Goal: Task Accomplishment & Management: Complete application form

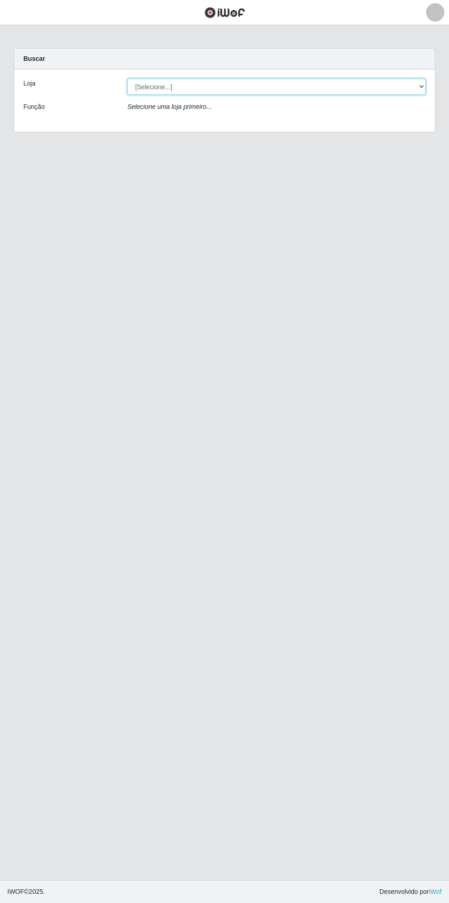
click at [421, 86] on select "[Selecione...] Bemais Supermercados - [GEOGRAPHIC_DATA]" at bounding box center [276, 87] width 298 height 16
select select "250"
click at [127, 79] on select "[Selecione...] Bemais Supermercados - [GEOGRAPHIC_DATA]" at bounding box center [276, 87] width 298 height 16
click at [21, 29] on main "Carregando... Buscar Recarregando em 29 segundos... Loja [Selecione...] Bemais …" at bounding box center [224, 452] width 449 height 855
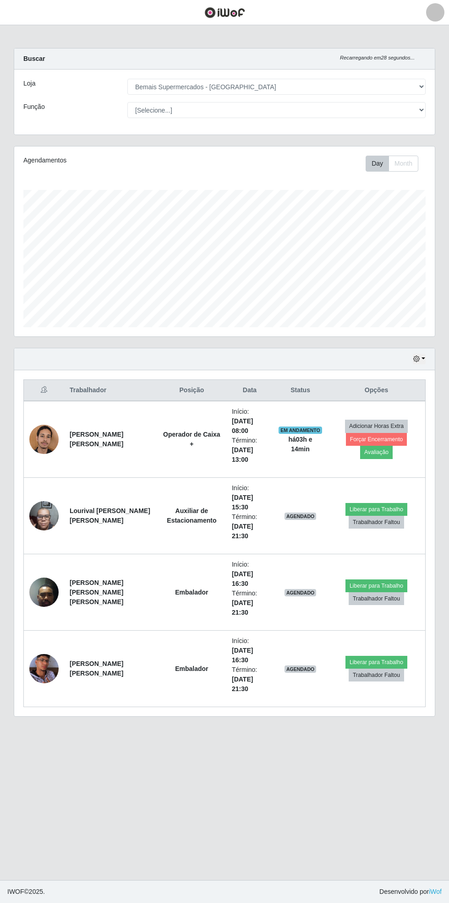
scroll to position [190, 420]
click at [34, 15] on header "Perfil Alterar Senha Sair" at bounding box center [224, 12] width 449 height 25
click at [13, 19] on button "button" at bounding box center [11, 12] width 23 height 15
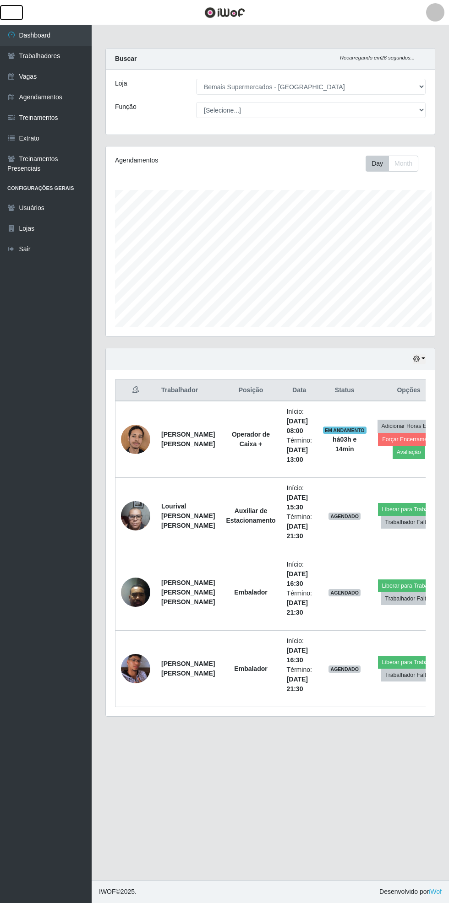
scroll to position [457671, 457532]
click at [47, 81] on link "Vagas" at bounding box center [46, 76] width 92 height 21
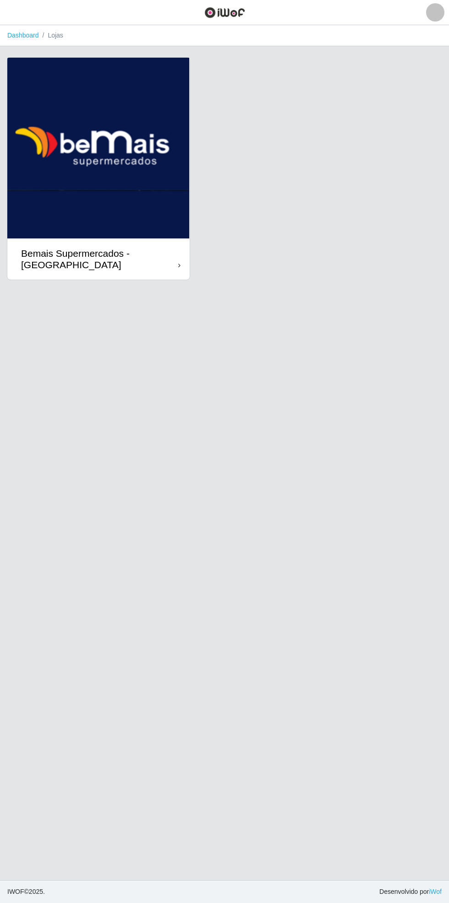
click at [179, 266] on icon at bounding box center [179, 265] width 2 height 6
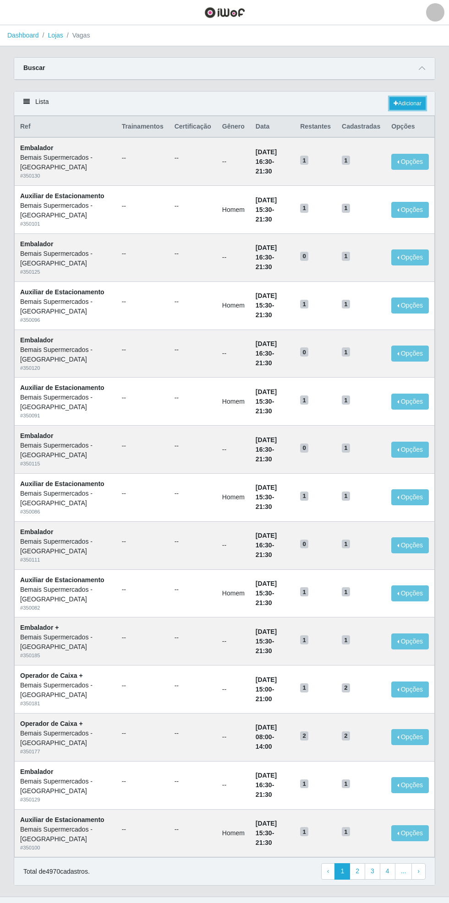
click at [416, 102] on link "Adicionar" at bounding box center [407, 103] width 36 height 13
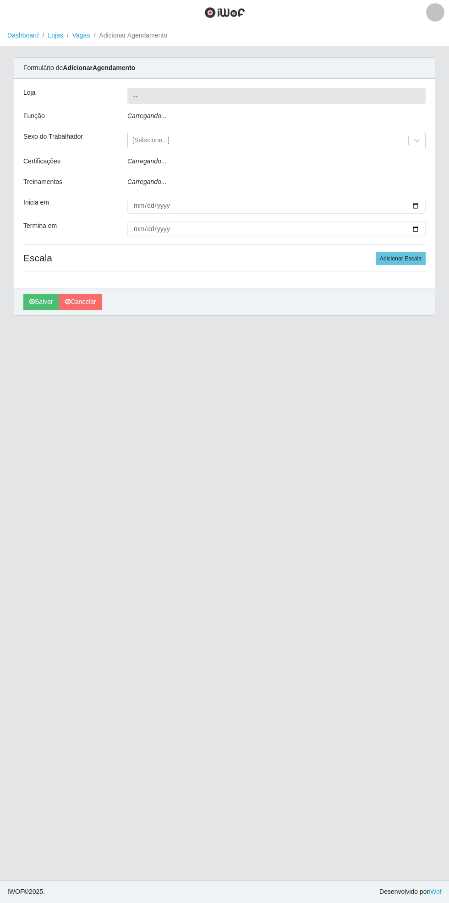
type input "Bemais Supermercados - [GEOGRAPHIC_DATA]"
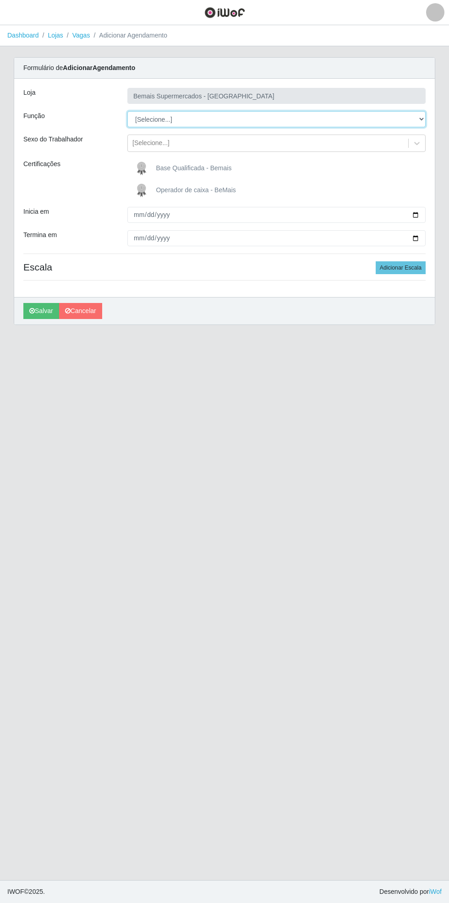
click at [423, 119] on select "[Selecione...] ASG ASG + ASG ++ Auxiliar de Estacionamento Auxiliar de Estacion…" at bounding box center [276, 119] width 298 height 16
select select "22"
click at [127, 111] on select "[Selecione...] ASG ASG + ASG ++ Auxiliar de Estacionamento Auxiliar de Estacion…" at bounding box center [276, 119] width 298 height 16
click at [155, 191] on label "Operador de caixa - BeMais" at bounding box center [183, 190] width 103 height 18
click at [0, 0] on input "Operador de caixa - BeMais" at bounding box center [0, 0] width 0 height 0
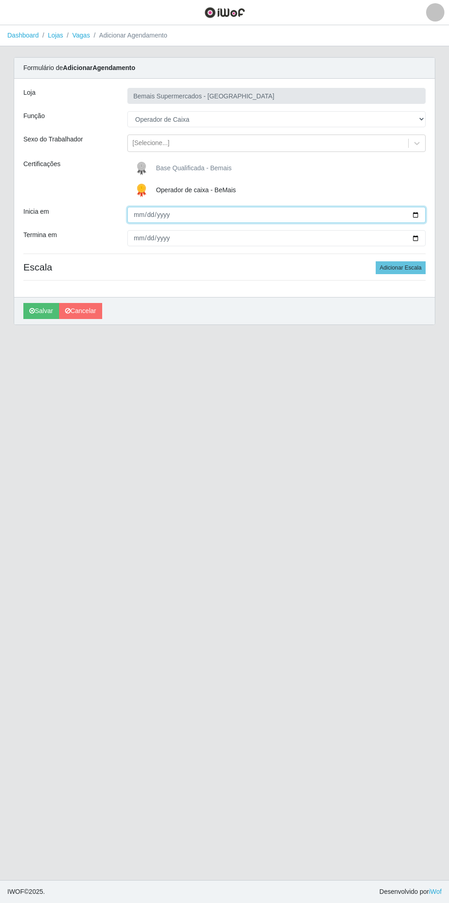
click at [423, 214] on input "Inicia em" at bounding box center [276, 215] width 298 height 16
type input "[DATE]"
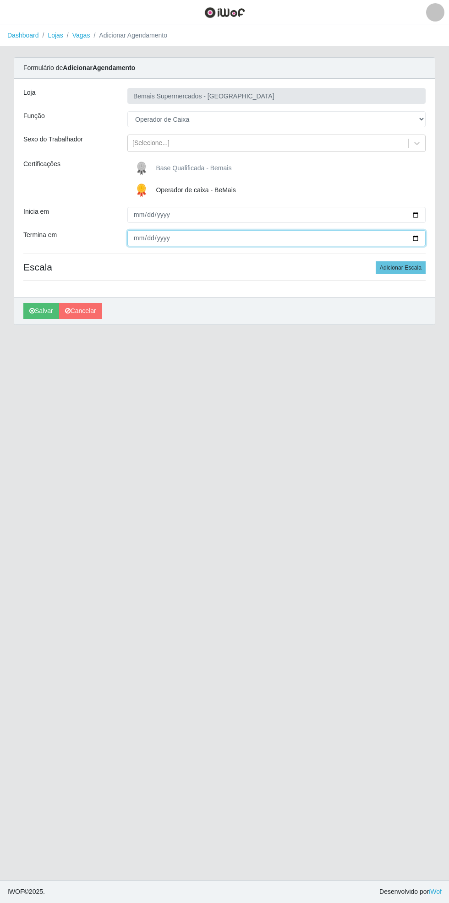
click at [421, 238] on input "Termina em" at bounding box center [276, 238] width 298 height 16
type input "[DATE]"
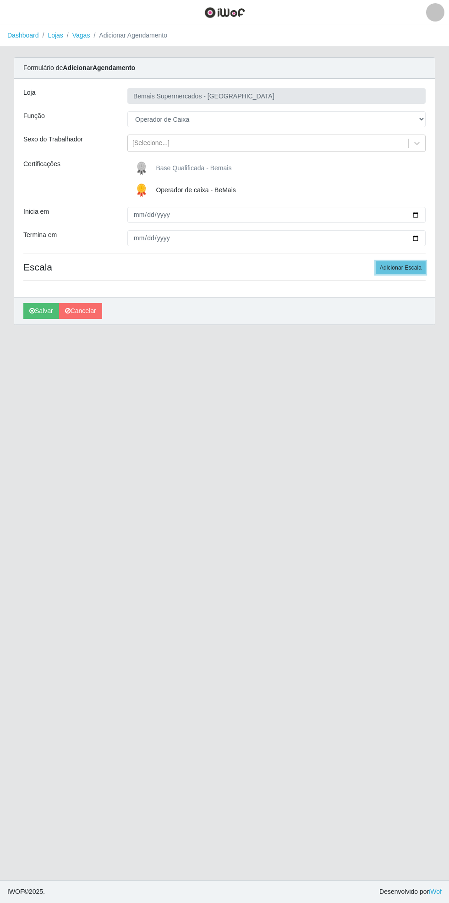
click at [409, 267] on button "Adicionar Escala" at bounding box center [400, 267] width 50 height 13
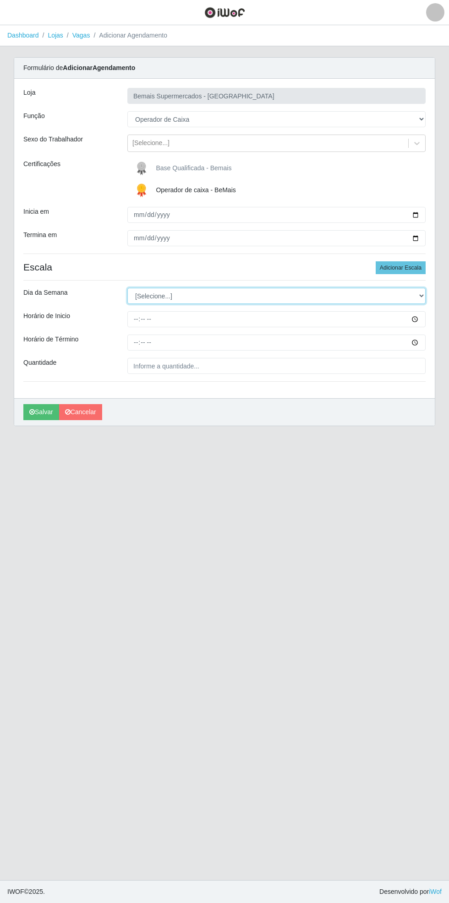
click at [421, 295] on select "[Selecione...] Segunda Terça Quarta Quinta Sexta Sábado Domingo" at bounding box center [276, 296] width 298 height 16
select select "6"
click at [127, 288] on select "[Selecione...] Segunda Terça Quarta Quinta Sexta Sábado Domingo" at bounding box center [276, 296] width 298 height 16
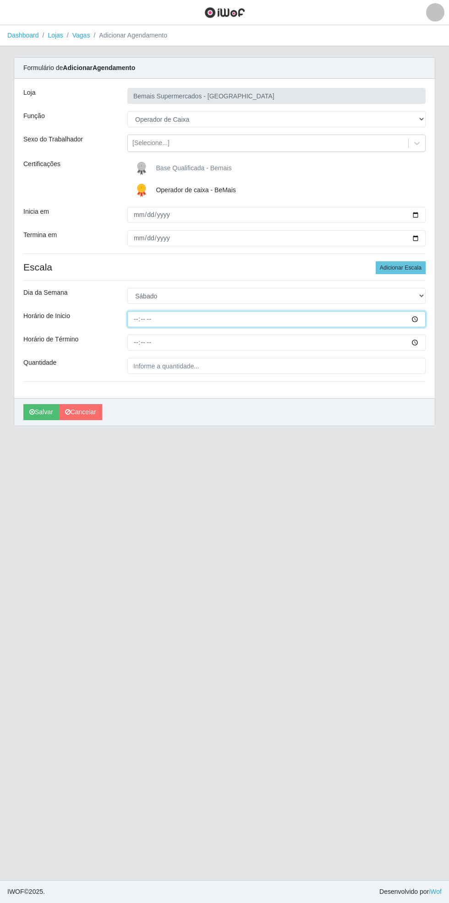
click at [425, 320] on input "Horário de Inicio" at bounding box center [276, 319] width 298 height 16
type input "16:00"
click at [420, 348] on input "Horário de Término" at bounding box center [276, 343] width 298 height 16
type input "21:00"
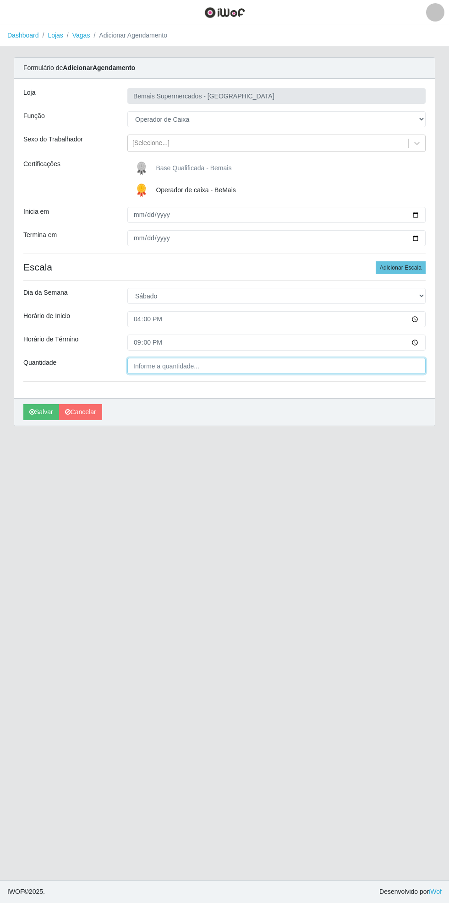
click at [192, 368] on input "Quantidade" at bounding box center [276, 366] width 298 height 16
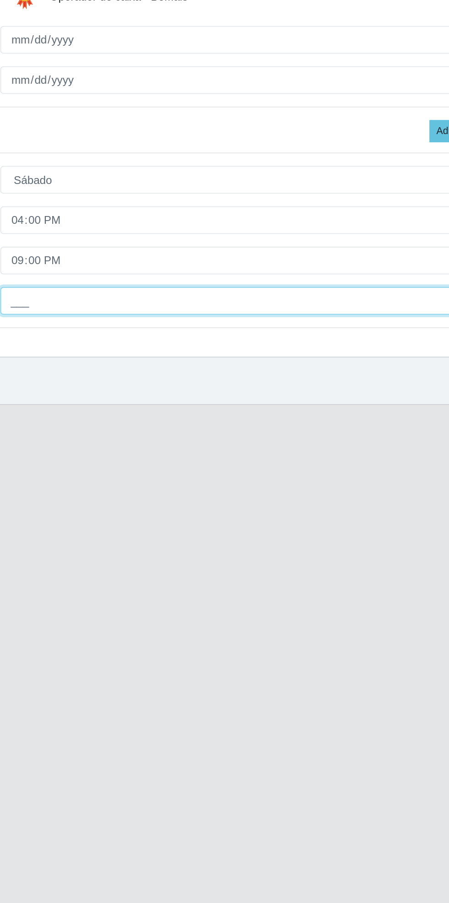
type input "1__"
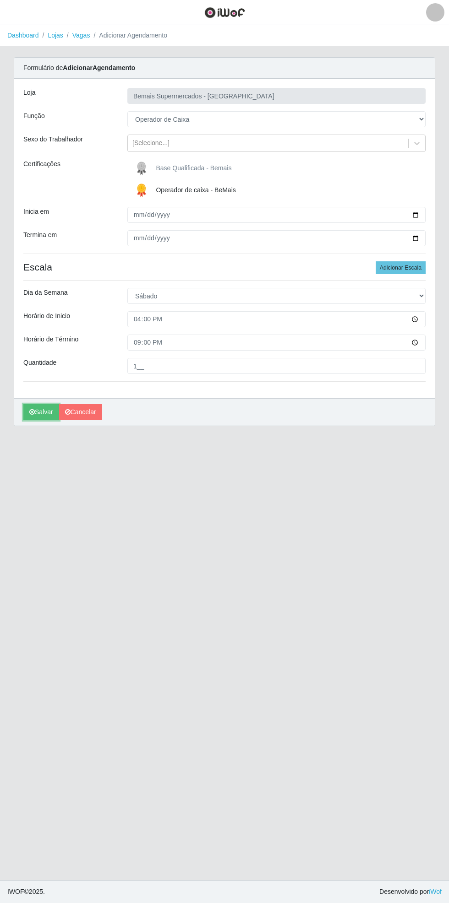
click at [32, 411] on icon "submit" at bounding box center [31, 412] width 5 height 6
